Goal: Obtain resource: Download file/media

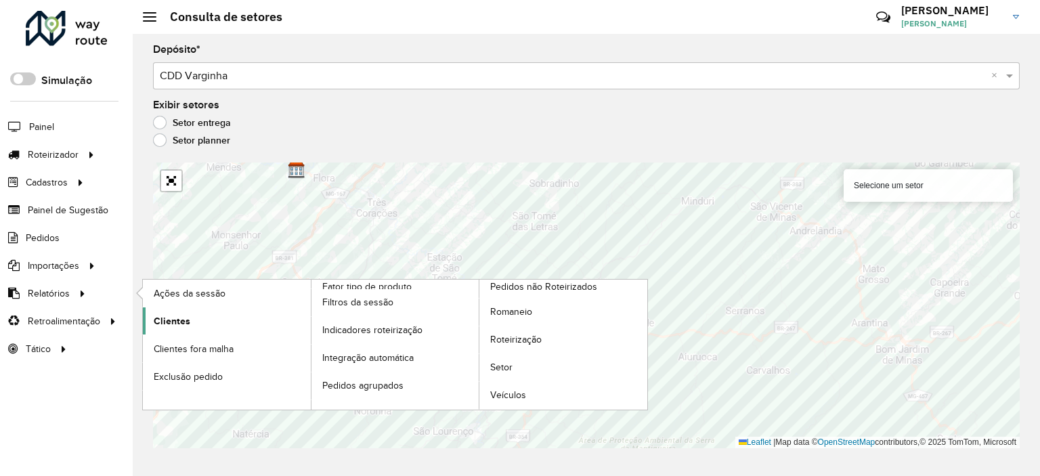
click at [184, 319] on span "Clientes" at bounding box center [172, 321] width 37 height 14
drag, startPoint x: 496, startPoint y: 355, endPoint x: 508, endPoint y: 348, distance: 14.5
click at [496, 355] on link "Setor" at bounding box center [563, 367] width 168 height 27
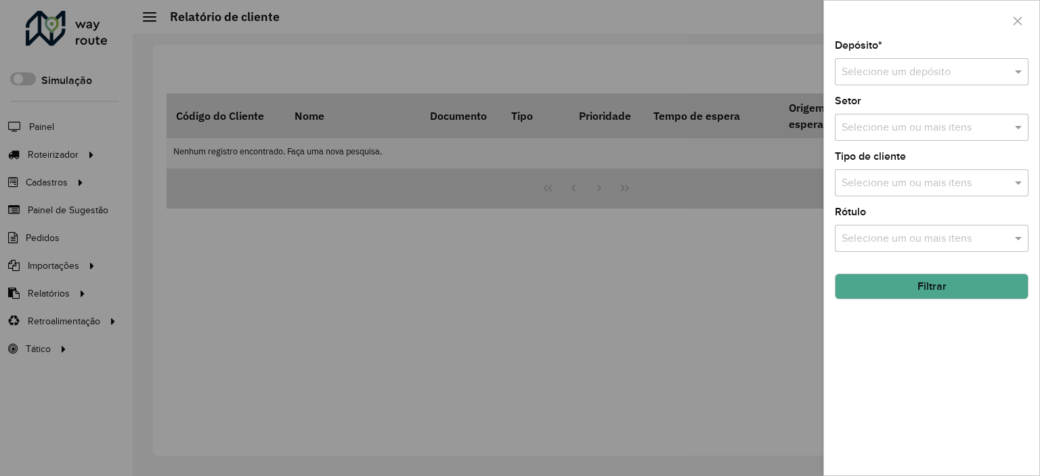
click at [896, 72] on input "text" at bounding box center [918, 72] width 153 height 16
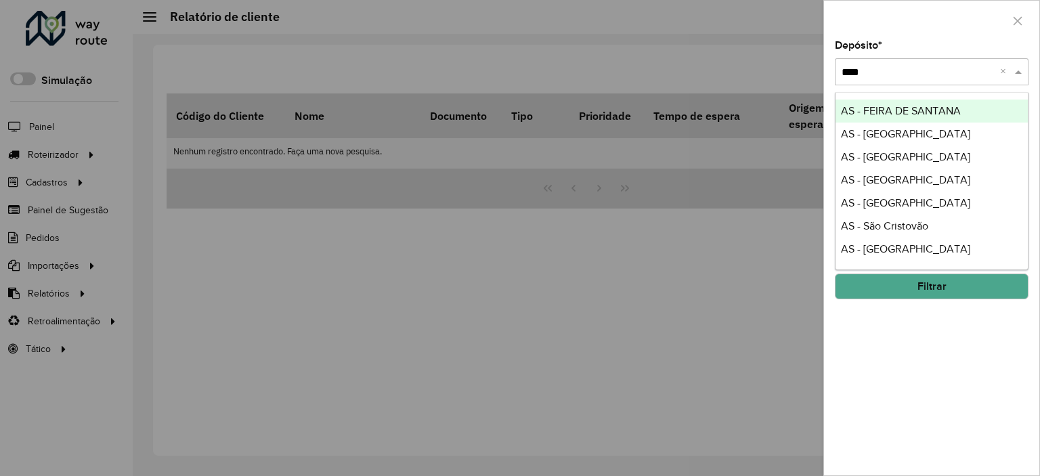
type input "*****"
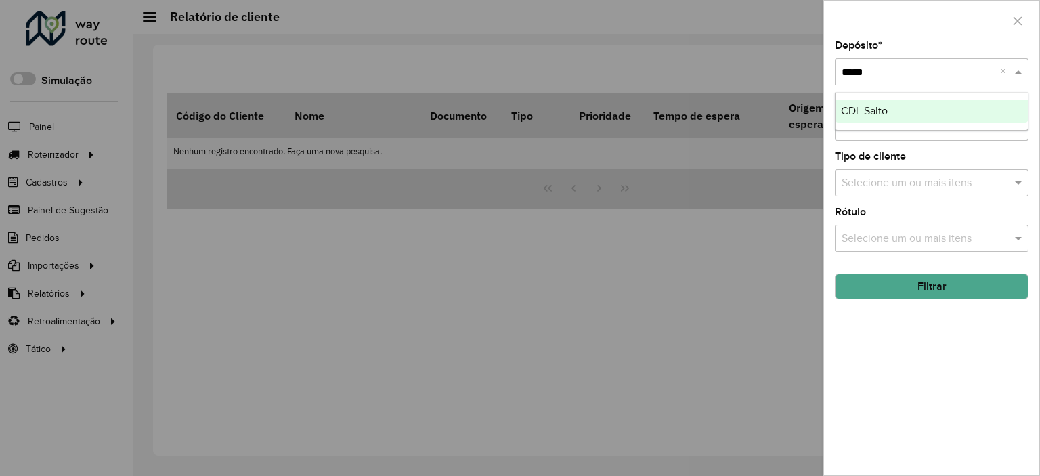
click at [932, 108] on div "CDL Salto" at bounding box center [931, 111] width 192 height 23
drag, startPoint x: 906, startPoint y: 288, endPoint x: 886, endPoint y: 286, distance: 19.7
click at [907, 288] on button "Filtrar" at bounding box center [932, 287] width 194 height 26
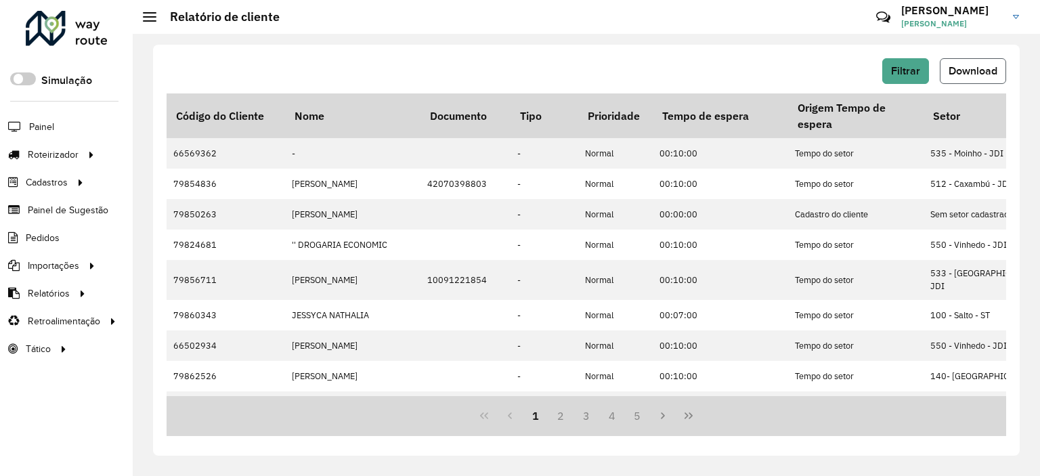
click at [973, 70] on span "Download" at bounding box center [973, 71] width 49 height 12
click at [539, 43] on div "Filtrar Download Código do Cliente Nome Documento Tipo Prioridade Tempo de espe…" at bounding box center [586, 255] width 907 height 442
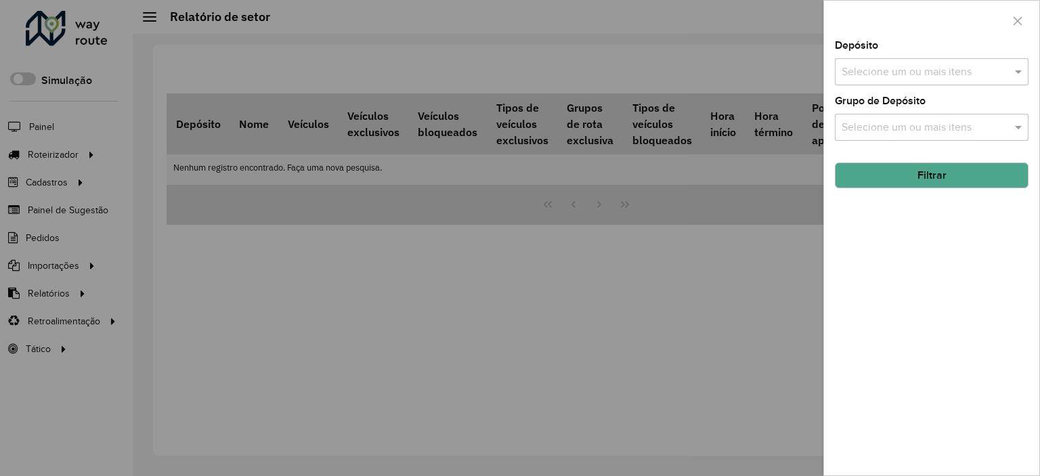
click at [844, 58] on div "Selecione um ou mais itens" at bounding box center [932, 71] width 194 height 27
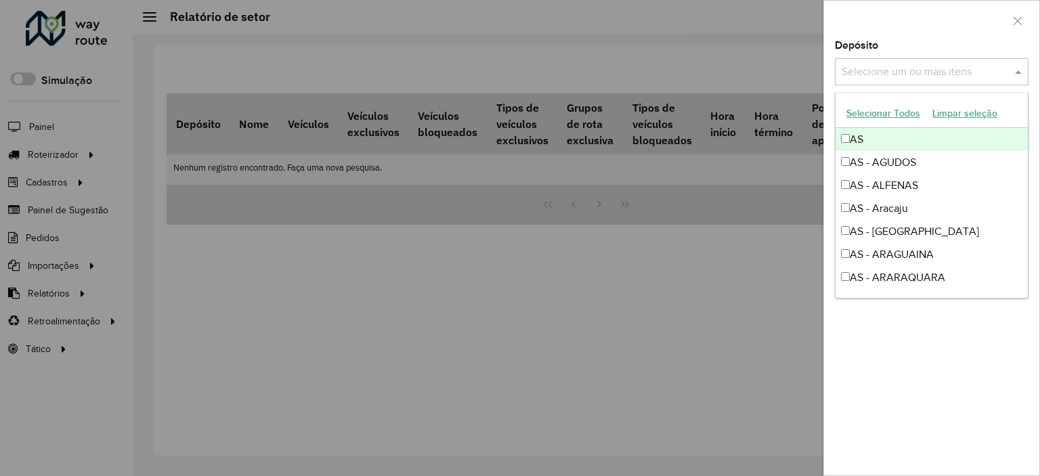
click at [852, 66] on input "text" at bounding box center [924, 72] width 173 height 16
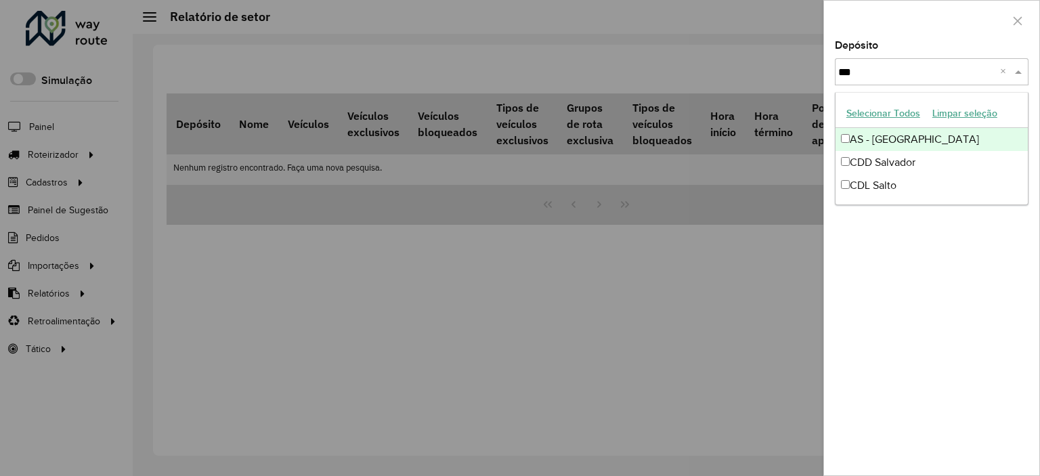
type input "****"
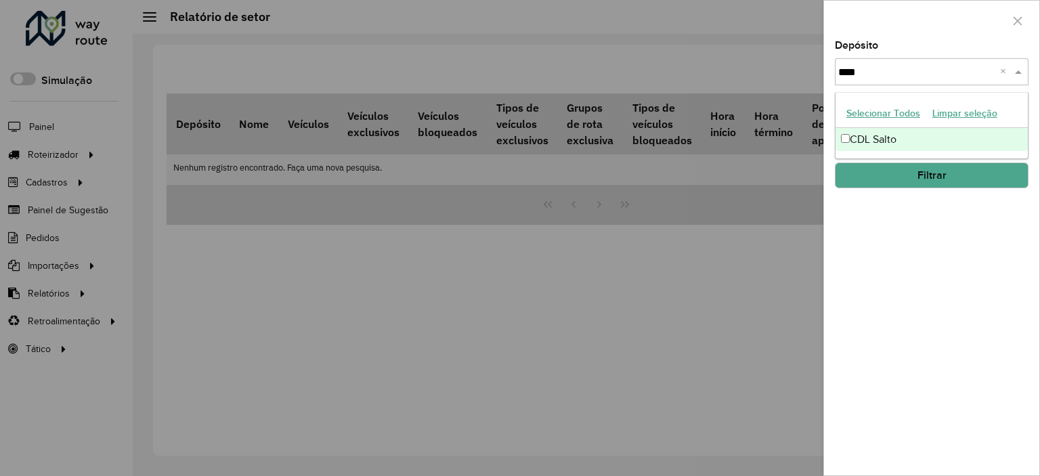
click at [907, 132] on div "CDL Salto" at bounding box center [931, 139] width 192 height 23
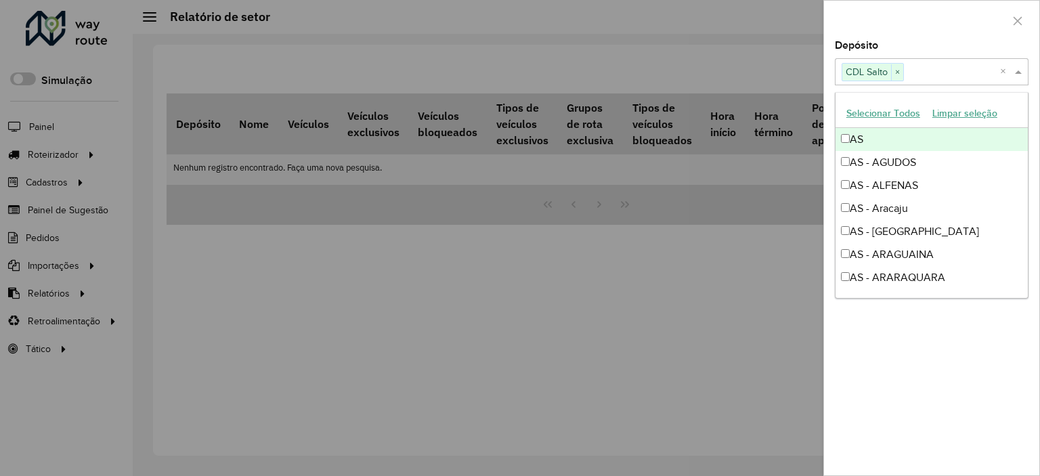
click at [919, 11] on div at bounding box center [931, 21] width 215 height 40
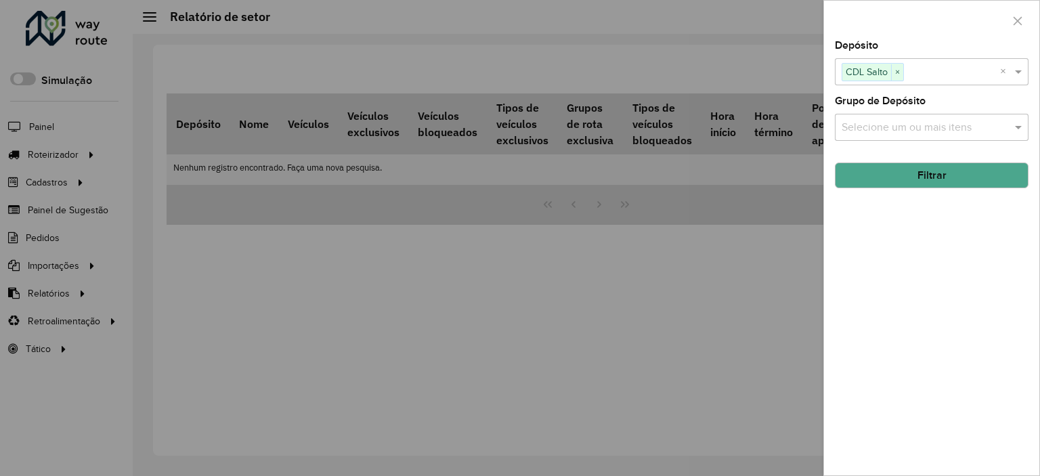
drag, startPoint x: 963, startPoint y: 177, endPoint x: 959, endPoint y: 162, distance: 15.0
click at [964, 177] on button "Filtrar" at bounding box center [932, 175] width 194 height 26
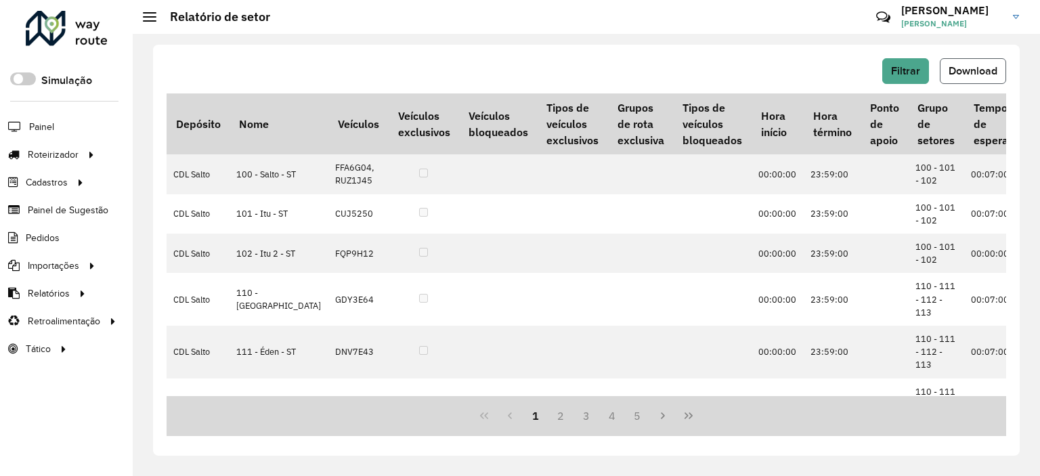
click at [975, 75] on span "Download" at bounding box center [973, 71] width 49 height 12
click at [614, 30] on hb-header "Relatório de setor Críticas? Dúvidas? Elogios? Sugestões? Entre em contato cono…" at bounding box center [586, 17] width 907 height 34
